Goal: Task Accomplishment & Management: Use online tool/utility

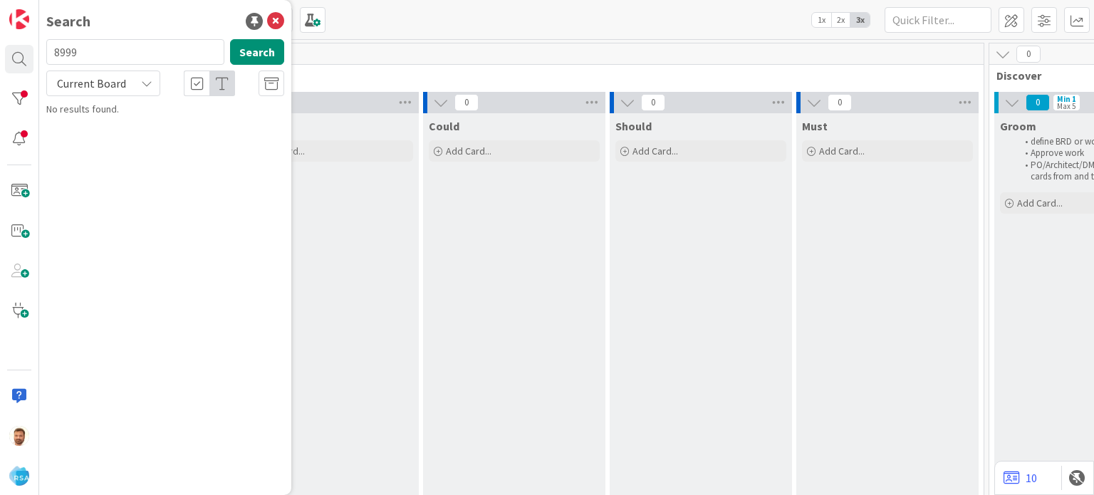
type input "8999"
click at [174, 125] on span "Coupon display placement fix" at bounding box center [162, 125] width 125 height 13
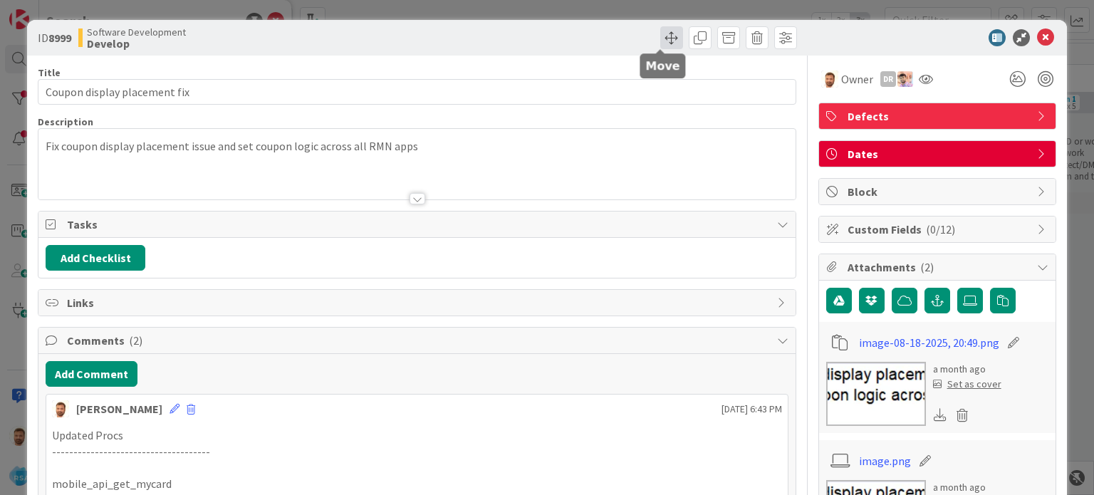
click at [662, 42] on span at bounding box center [671, 37] width 23 height 23
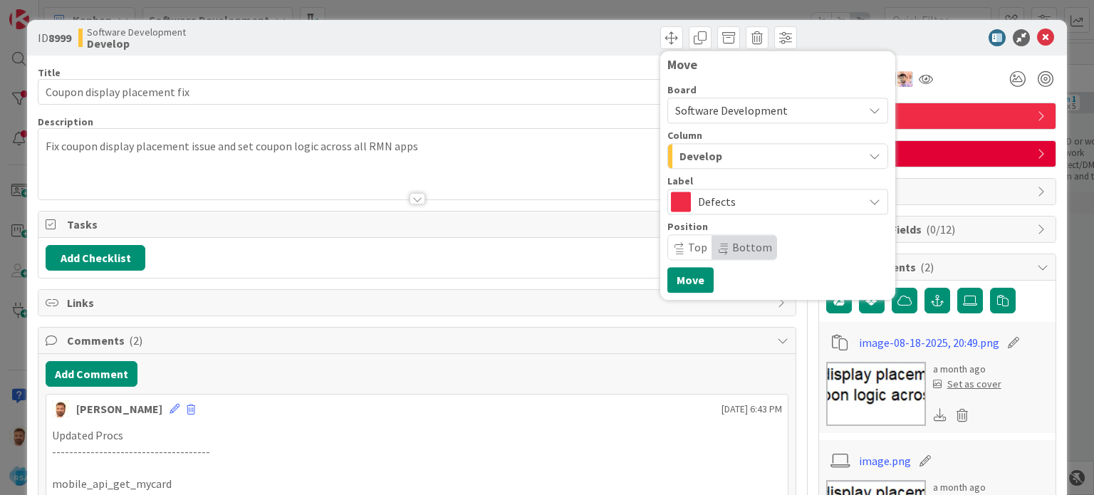
click at [761, 161] on div "Develop" at bounding box center [769, 156] width 187 height 23
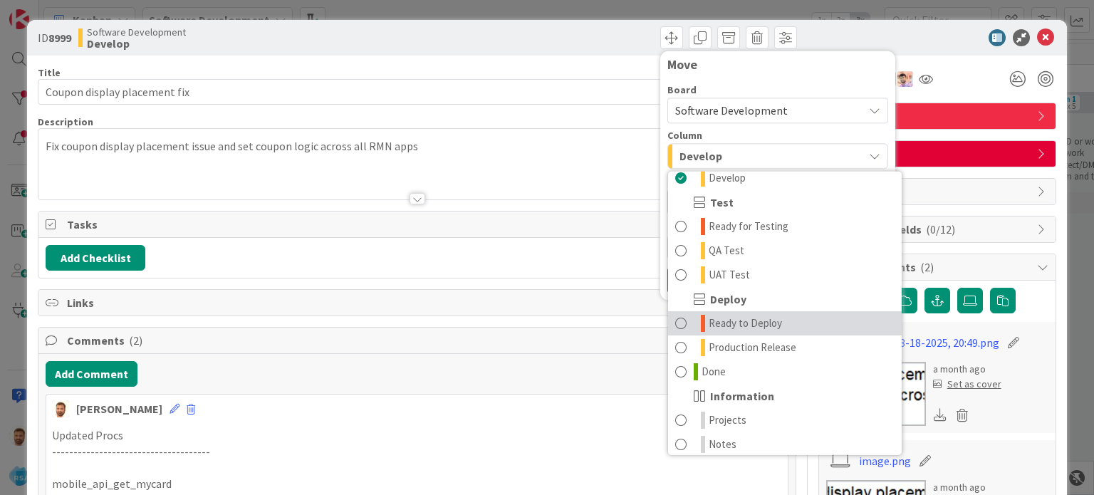
scroll to position [405, 0]
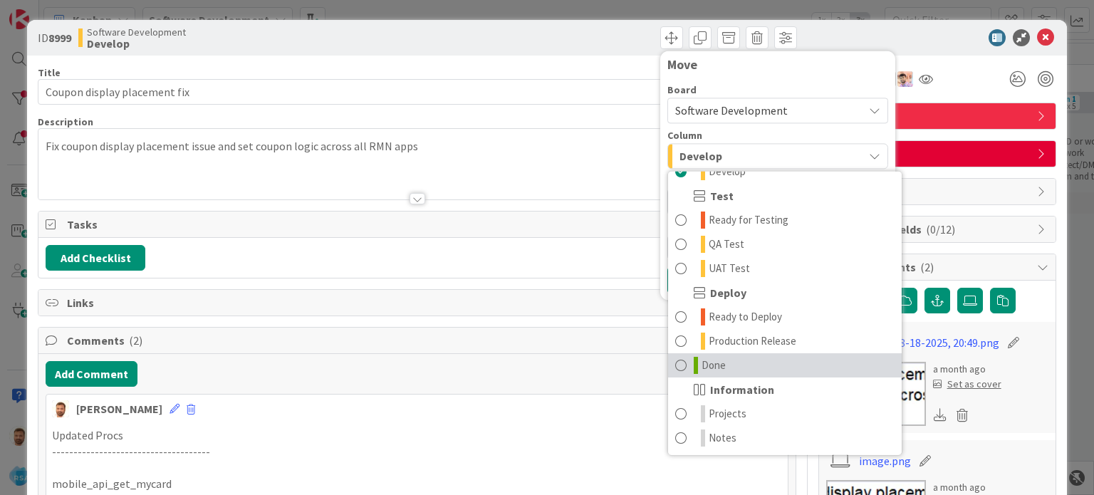
click at [701, 360] on span "Done" at bounding box center [713, 365] width 24 height 17
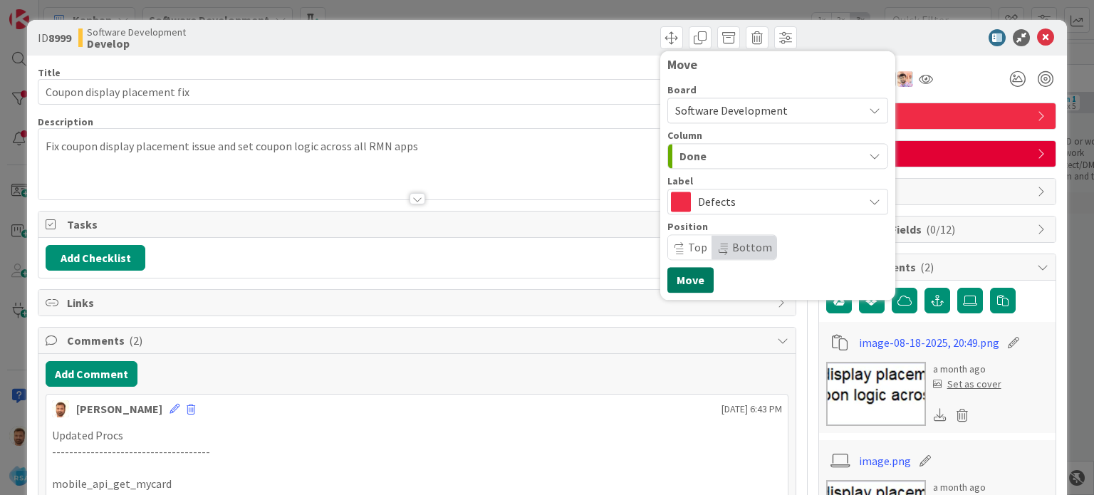
click at [678, 283] on button "Move" at bounding box center [690, 280] width 46 height 26
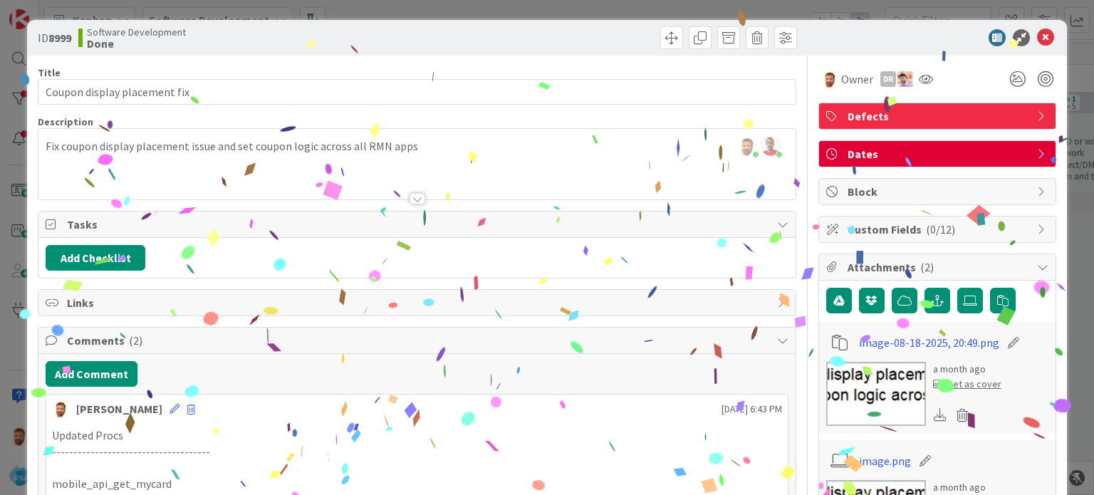
click at [1042, 42] on icon at bounding box center [1045, 37] width 17 height 17
